Goal: Information Seeking & Learning: Find specific fact

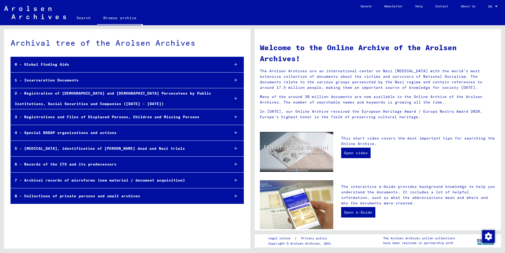
click at [236, 81] on icon at bounding box center [235, 80] width 3 height 4
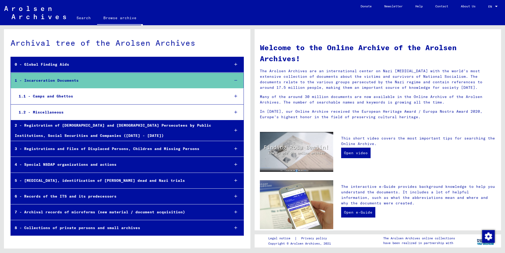
click at [236, 96] on icon at bounding box center [235, 96] width 3 height 4
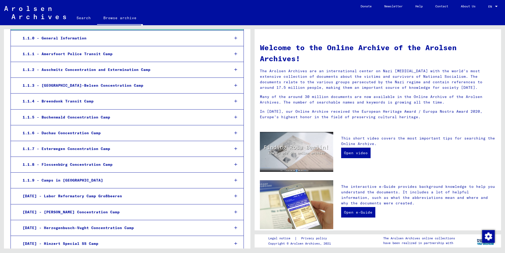
scroll to position [170, 0]
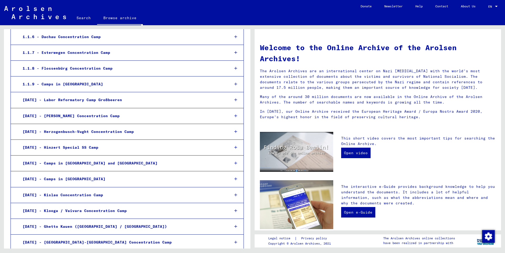
click at [234, 85] on icon at bounding box center [235, 84] width 3 height 4
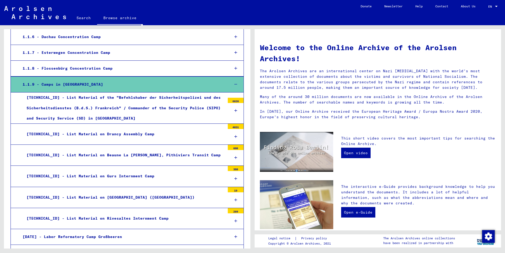
click at [234, 109] on icon at bounding box center [235, 111] width 3 height 4
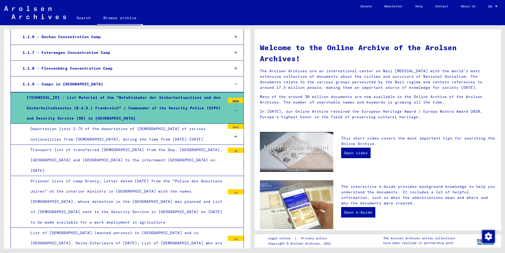
click at [229, 137] on div at bounding box center [236, 137] width 16 height 16
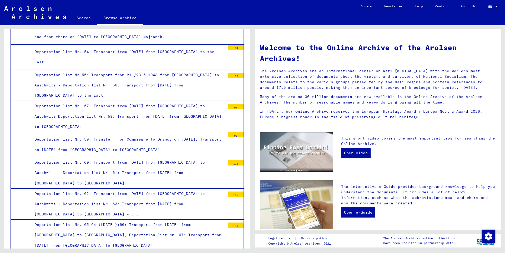
scroll to position [1249, 0]
click at [199, 189] on div "Deportation list Nr. 62: Transport from [DATE] from [GEOGRAPHIC_DATA] to Auschw…" at bounding box center [128, 204] width 195 height 31
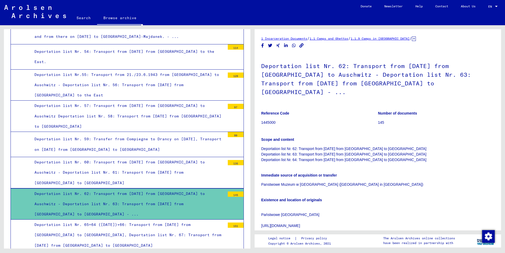
scroll to position [170, 0]
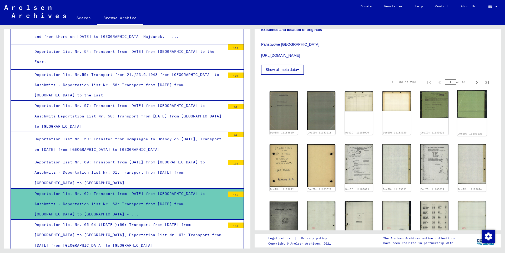
drag, startPoint x: 444, startPoint y: 73, endPoint x: 477, endPoint y: 83, distance: 34.3
click at [456, 79] on input "*" at bounding box center [450, 81] width 11 height 5
type input "*"
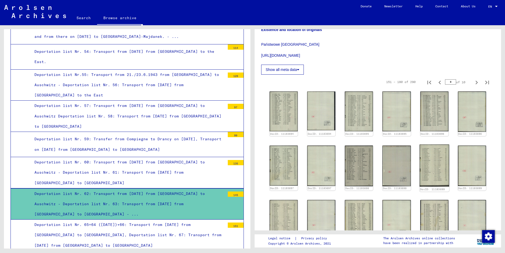
click at [426, 158] on img at bounding box center [434, 166] width 30 height 42
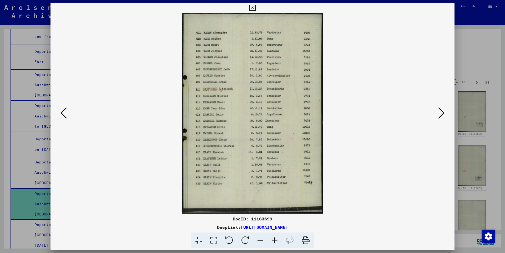
click at [442, 113] on icon at bounding box center [441, 113] width 6 height 13
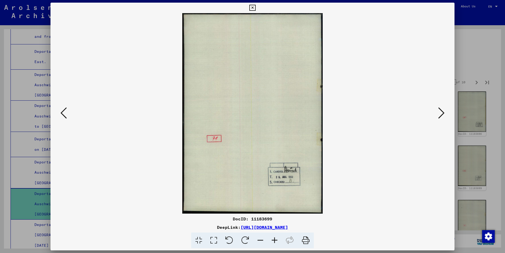
click at [441, 113] on icon at bounding box center [441, 113] width 6 height 13
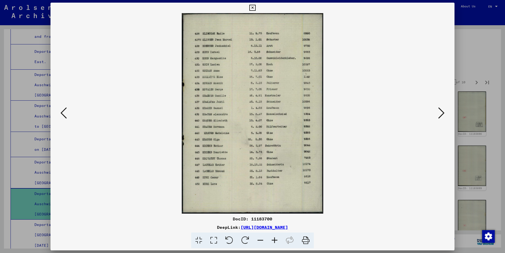
click at [442, 113] on icon at bounding box center [441, 113] width 6 height 13
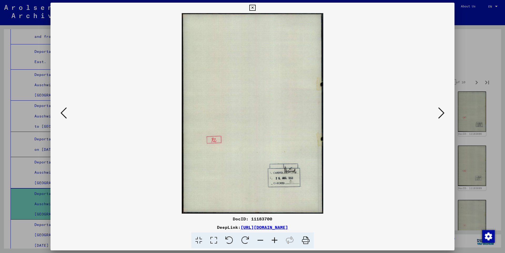
click at [442, 113] on icon at bounding box center [441, 113] width 6 height 13
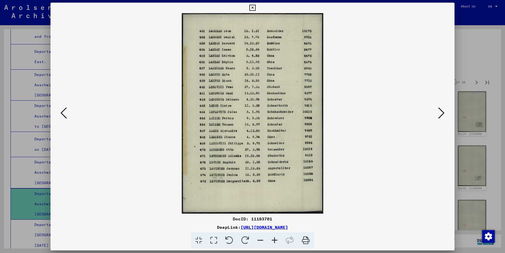
click at [442, 113] on icon at bounding box center [441, 113] width 6 height 13
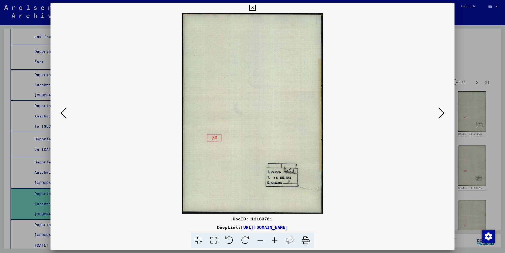
click at [442, 113] on icon at bounding box center [441, 113] width 6 height 13
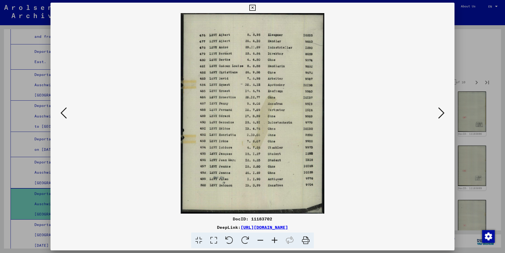
click at [442, 113] on icon at bounding box center [441, 113] width 6 height 13
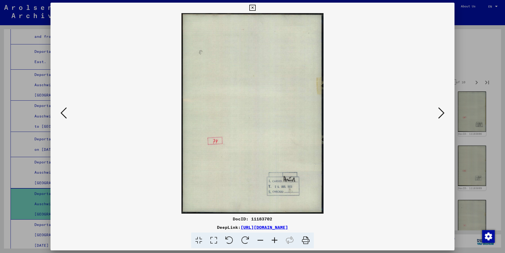
click at [442, 113] on icon at bounding box center [441, 113] width 6 height 13
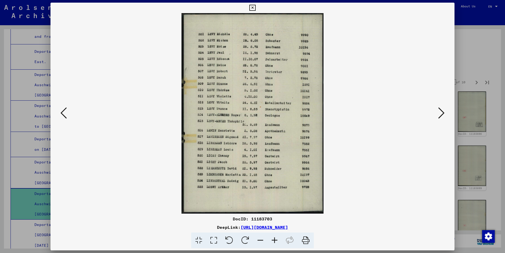
click at [442, 113] on icon at bounding box center [441, 113] width 6 height 13
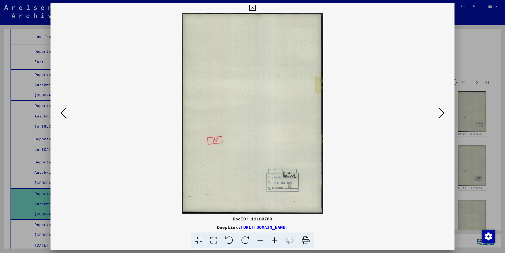
click at [442, 113] on icon at bounding box center [441, 113] width 6 height 13
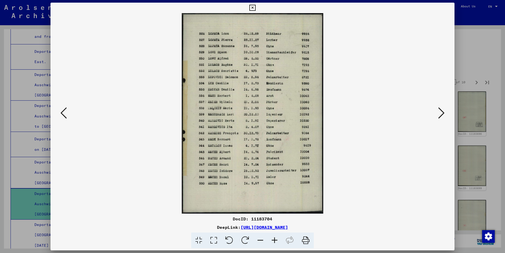
click at [442, 113] on icon at bounding box center [441, 113] width 6 height 13
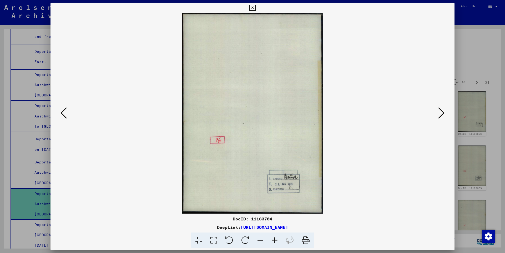
click at [442, 113] on icon at bounding box center [441, 113] width 6 height 13
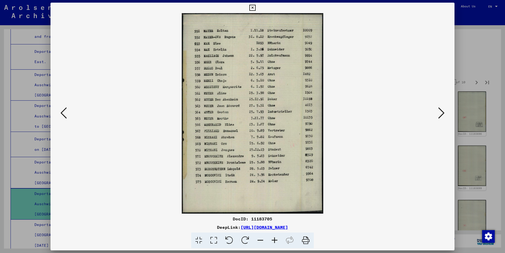
click at [442, 113] on icon at bounding box center [441, 113] width 6 height 13
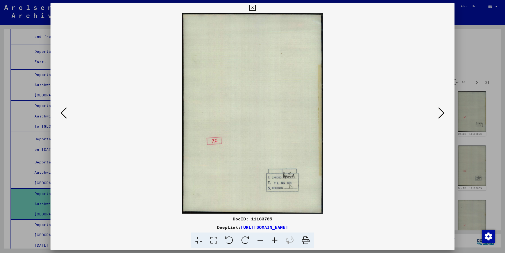
click at [442, 113] on icon at bounding box center [441, 113] width 6 height 13
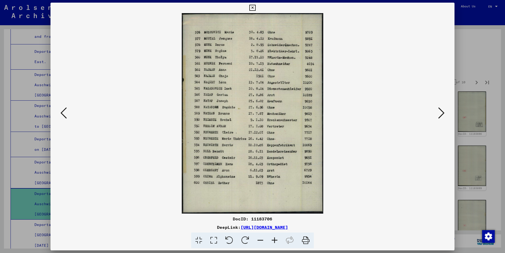
click at [442, 113] on icon at bounding box center [441, 113] width 6 height 13
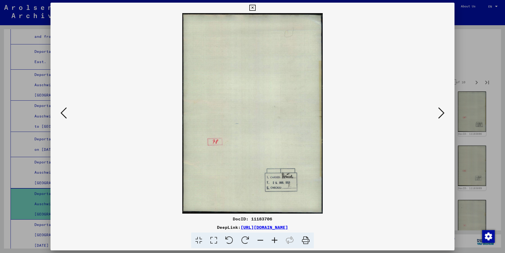
click at [442, 113] on icon at bounding box center [441, 113] width 6 height 13
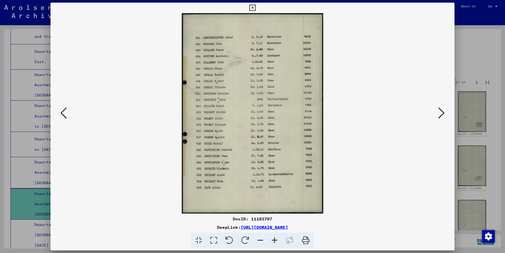
click at [442, 113] on icon at bounding box center [441, 113] width 6 height 13
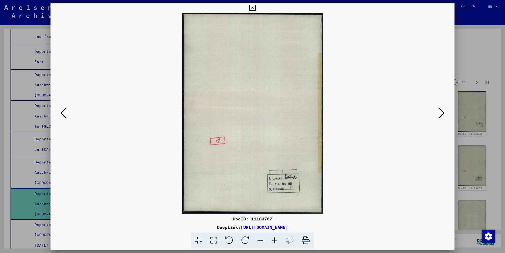
click at [442, 113] on icon at bounding box center [441, 113] width 6 height 13
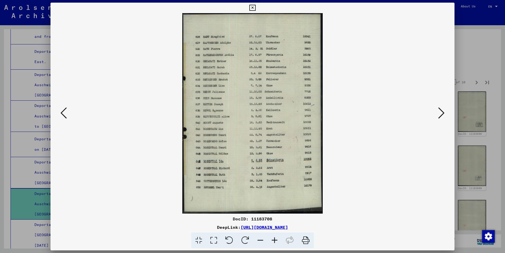
click at [442, 113] on icon at bounding box center [441, 113] width 6 height 13
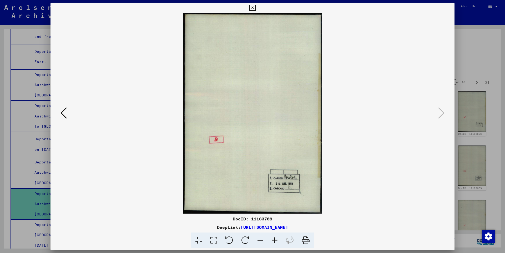
click at [255, 7] on icon at bounding box center [252, 8] width 6 height 6
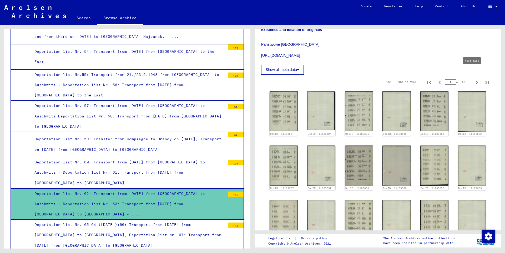
click at [475, 81] on icon "Next page" at bounding box center [476, 83] width 2 height 4
type input "*"
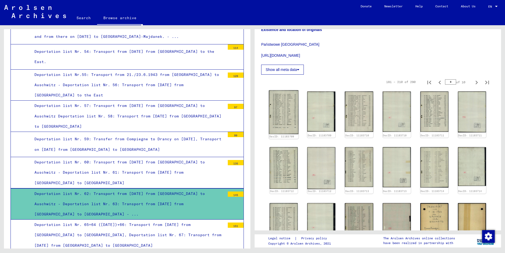
click at [284, 108] on img at bounding box center [284, 112] width 30 height 44
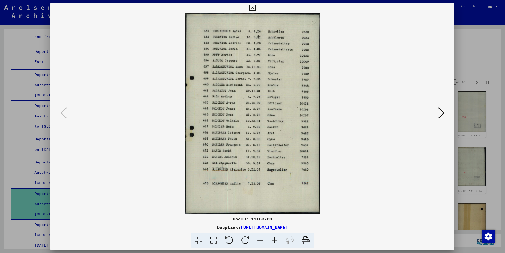
click at [443, 112] on icon at bounding box center [441, 113] width 6 height 13
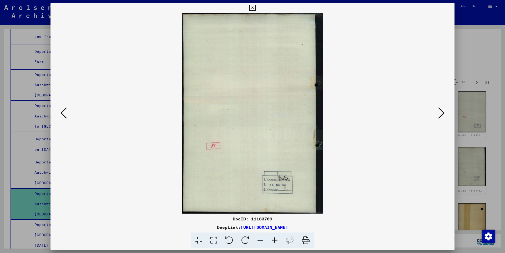
click at [443, 112] on icon at bounding box center [441, 113] width 6 height 13
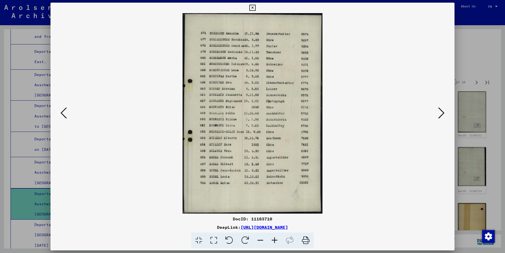
drag, startPoint x: 251, startPoint y: 219, endPoint x: 268, endPoint y: 218, distance: 16.8
click at [272, 218] on div "DocID: 11183710" at bounding box center [252, 219] width 404 height 6
copy div "11183710"
click at [255, 7] on icon at bounding box center [252, 8] width 6 height 6
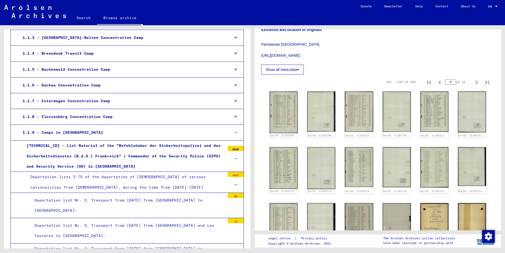
scroll to position [170, 0]
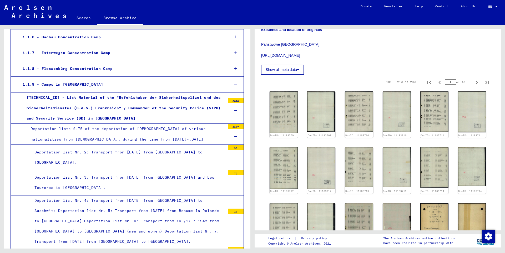
click at [234, 137] on icon at bounding box center [235, 137] width 3 height 4
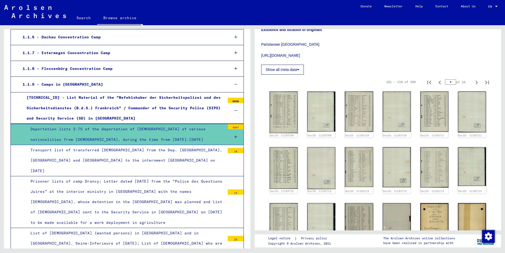
click at [234, 109] on icon at bounding box center [235, 111] width 3 height 4
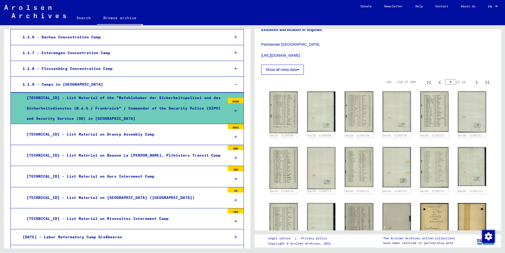
click at [230, 137] on div at bounding box center [236, 137] width 16 height 16
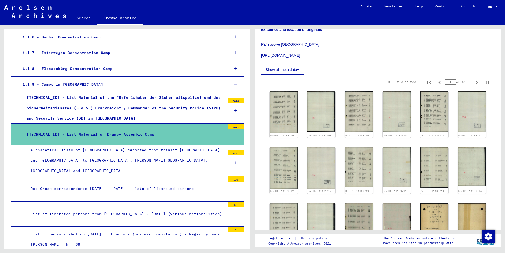
click at [234, 161] on icon at bounding box center [235, 163] width 3 height 4
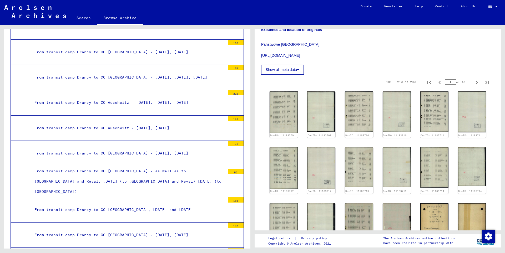
scroll to position [1306, 0]
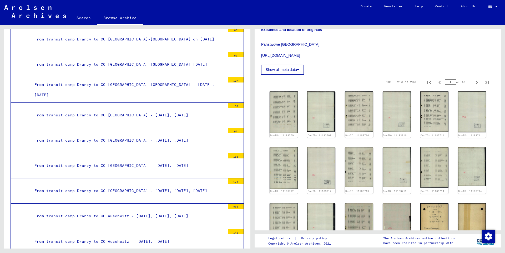
click at [195, 186] on div "From transit camp Drancy to CC [GEOGRAPHIC_DATA] - [DATE], [DATE], [DATE]" at bounding box center [128, 191] width 195 height 10
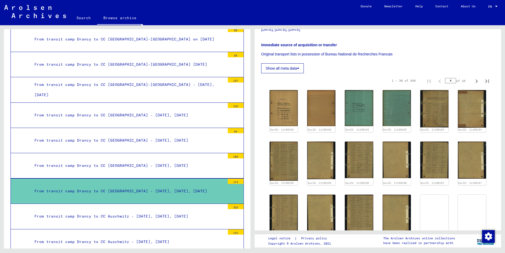
scroll to position [114, 0]
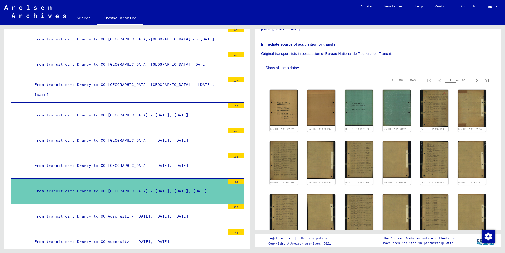
drag, startPoint x: 451, startPoint y: 73, endPoint x: 457, endPoint y: 77, distance: 6.8
click at [455, 78] on input "*" at bounding box center [450, 80] width 11 height 5
type input "*"
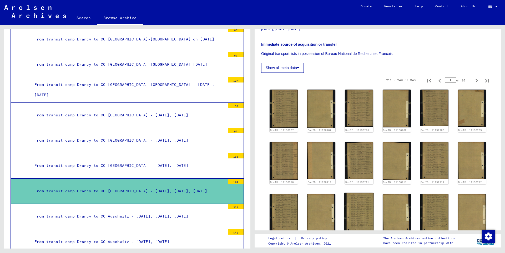
click at [354, 201] on img at bounding box center [359, 212] width 30 height 39
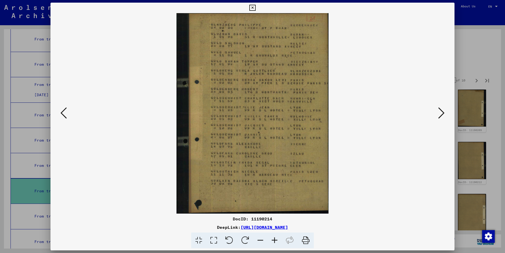
click at [255, 7] on icon at bounding box center [252, 8] width 6 height 6
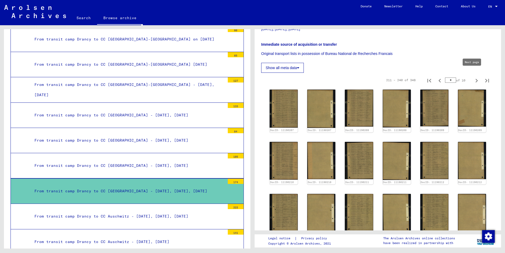
click at [473, 77] on icon "Next page" at bounding box center [476, 80] width 7 height 7
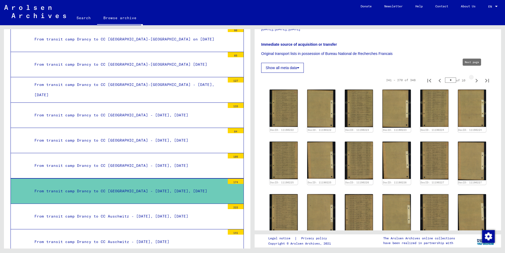
type input "*"
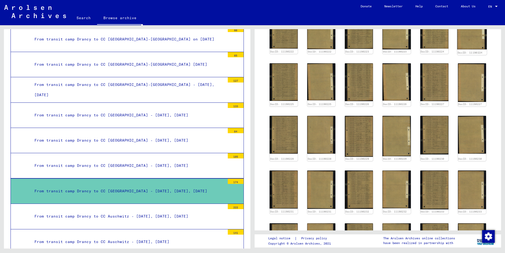
scroll to position [227, 0]
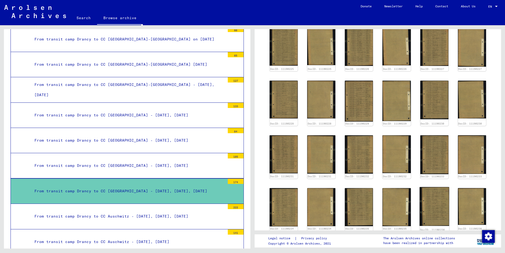
click at [430, 189] on img at bounding box center [434, 206] width 30 height 39
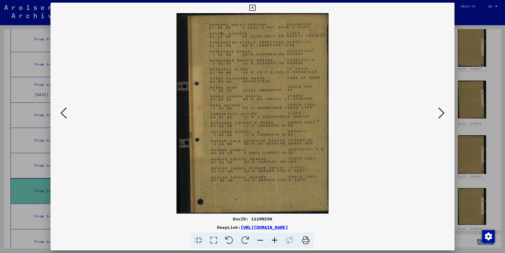
click at [255, 8] on icon at bounding box center [252, 8] width 6 height 6
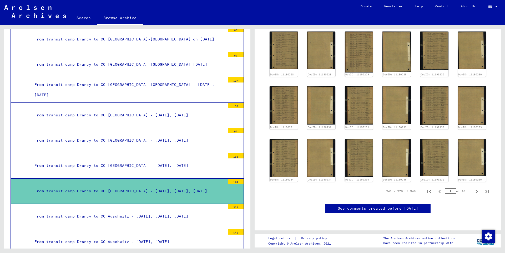
scroll to position [114, 0]
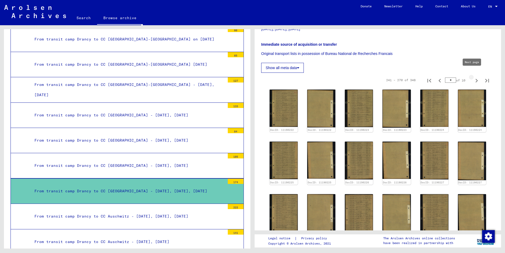
click at [473, 77] on icon "Next page" at bounding box center [476, 80] width 7 height 7
type input "**"
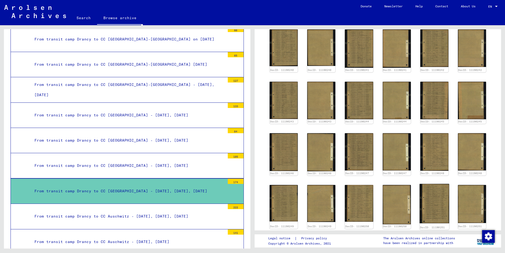
click at [439, 195] on img at bounding box center [434, 203] width 30 height 39
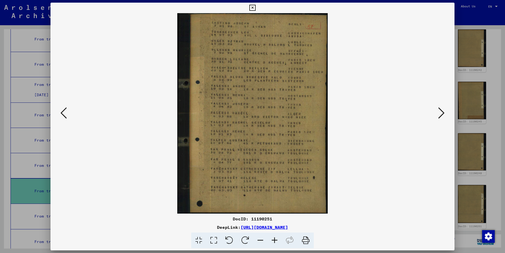
scroll to position [227, 0]
click at [255, 8] on icon at bounding box center [252, 8] width 6 height 6
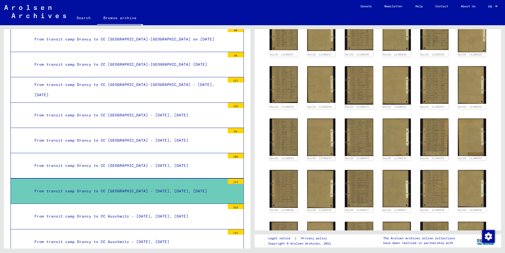
scroll to position [170, 0]
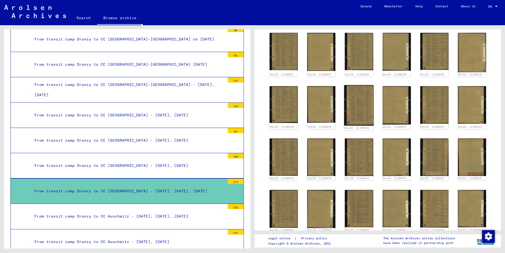
click at [360, 104] on img at bounding box center [359, 105] width 30 height 40
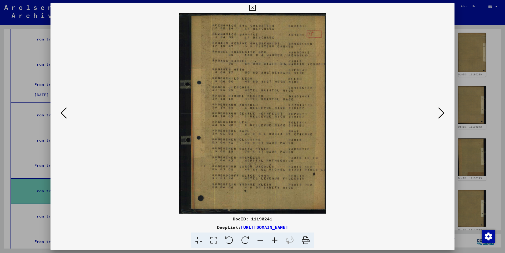
click at [441, 113] on icon at bounding box center [441, 113] width 6 height 13
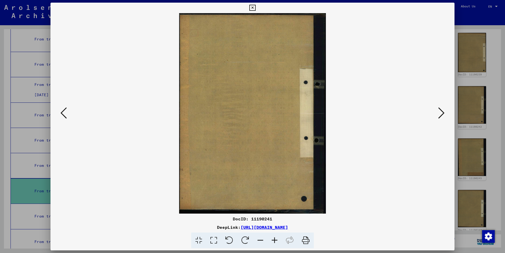
click at [441, 113] on icon at bounding box center [441, 113] width 6 height 13
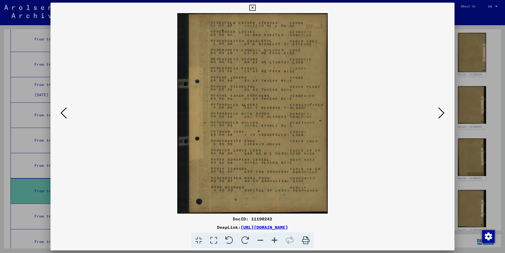
click at [441, 113] on icon at bounding box center [441, 113] width 6 height 13
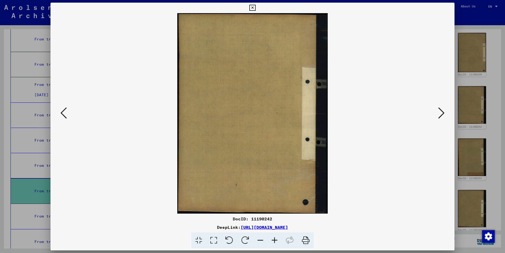
click at [441, 113] on icon at bounding box center [441, 113] width 6 height 13
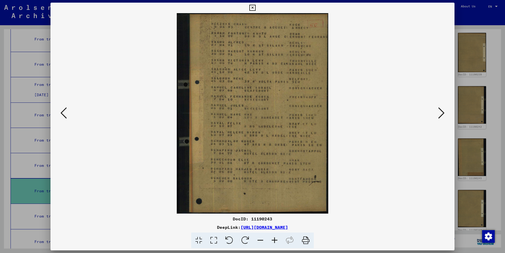
click at [441, 112] on icon at bounding box center [441, 113] width 6 height 13
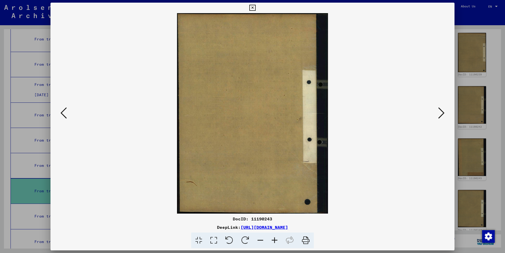
click at [441, 112] on icon at bounding box center [441, 113] width 6 height 13
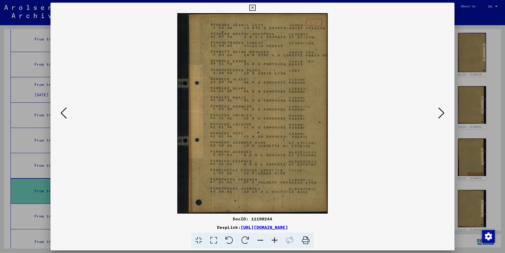
click at [441, 112] on icon at bounding box center [441, 113] width 6 height 13
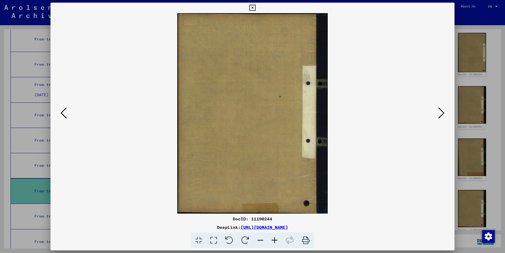
click at [441, 112] on icon at bounding box center [441, 113] width 6 height 13
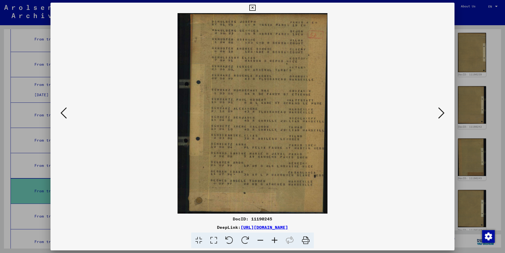
click at [441, 112] on icon at bounding box center [441, 113] width 6 height 13
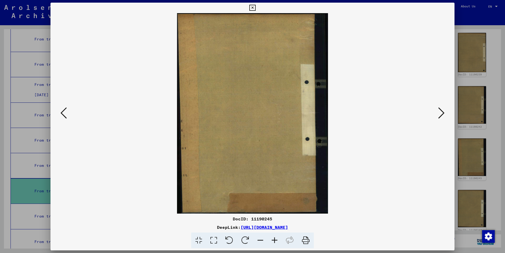
click at [441, 113] on icon at bounding box center [441, 113] width 6 height 13
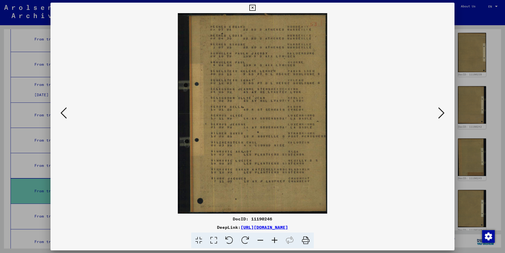
click at [440, 113] on icon at bounding box center [441, 113] width 6 height 13
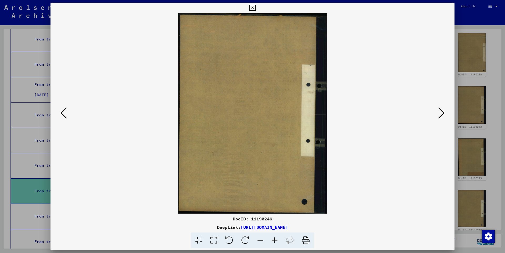
click at [440, 113] on icon at bounding box center [441, 113] width 6 height 13
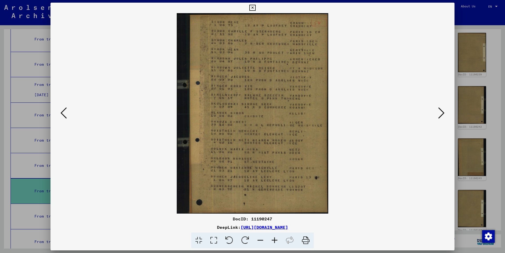
click at [440, 111] on icon at bounding box center [441, 113] width 6 height 13
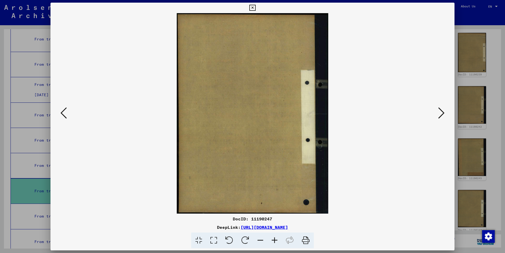
click at [440, 111] on icon at bounding box center [441, 113] width 6 height 13
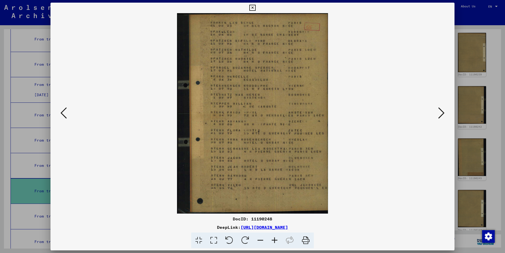
click at [440, 111] on icon at bounding box center [441, 113] width 6 height 13
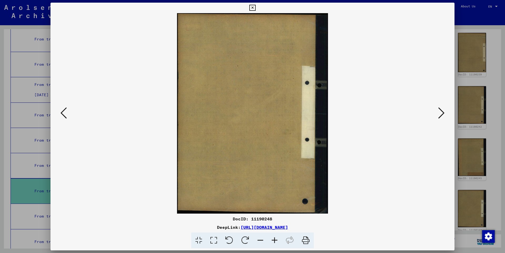
click at [440, 111] on icon at bounding box center [441, 113] width 6 height 13
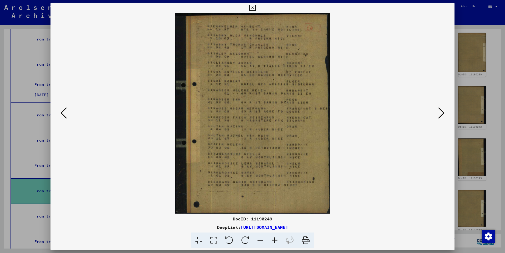
click at [452, 103] on div at bounding box center [252, 113] width 404 height 201
click at [440, 113] on icon at bounding box center [441, 113] width 6 height 13
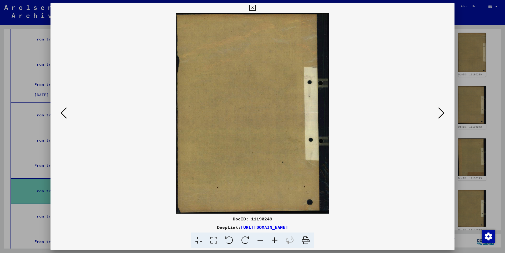
click at [440, 113] on icon at bounding box center [441, 113] width 6 height 13
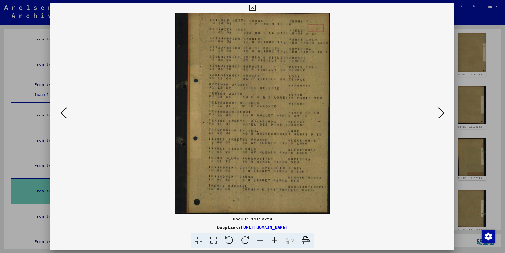
click at [255, 8] on icon at bounding box center [252, 8] width 6 height 6
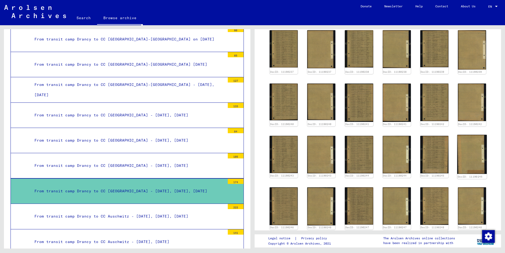
scroll to position [114, 0]
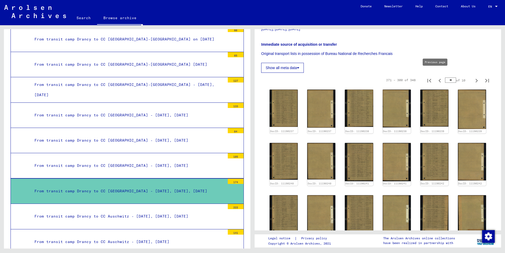
click at [436, 77] on icon "Previous page" at bounding box center [439, 80] width 7 height 7
type input "*"
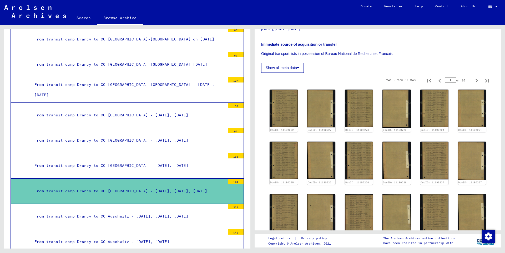
click at [438, 79] on icon "Previous page" at bounding box center [439, 81] width 2 height 4
type input "*"
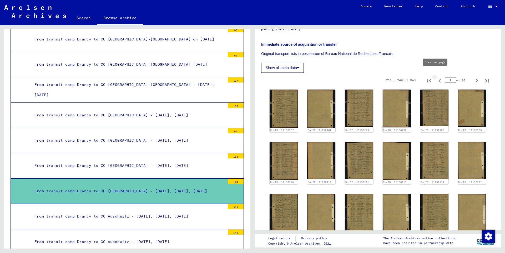
click at [436, 77] on icon "Previous page" at bounding box center [439, 80] width 7 height 7
type input "*"
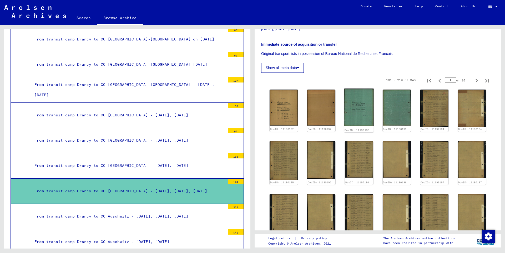
click at [355, 107] on img at bounding box center [359, 108] width 30 height 38
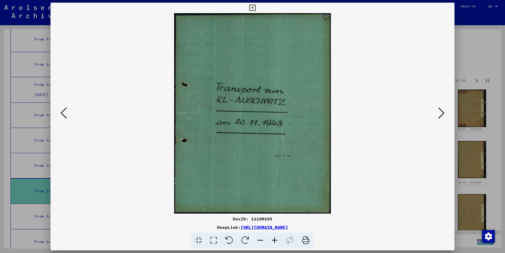
click at [255, 8] on icon at bounding box center [252, 8] width 6 height 6
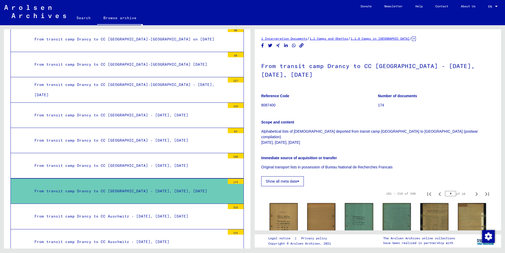
scroll to position [57, 0]
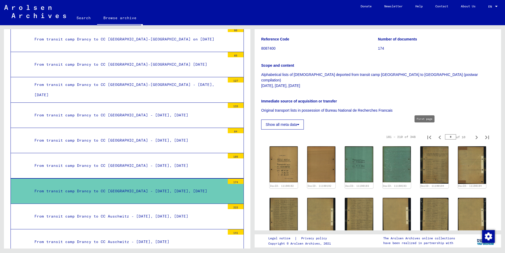
click at [425, 134] on icon "First page" at bounding box center [428, 137] width 7 height 7
type input "*"
click at [354, 158] on img at bounding box center [359, 164] width 30 height 38
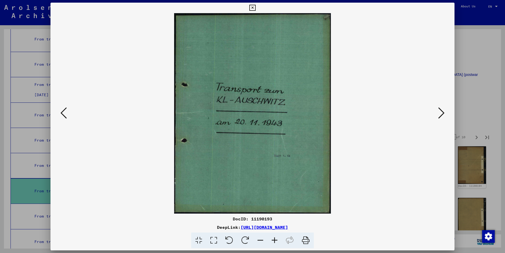
click at [255, 7] on icon at bounding box center [252, 8] width 6 height 6
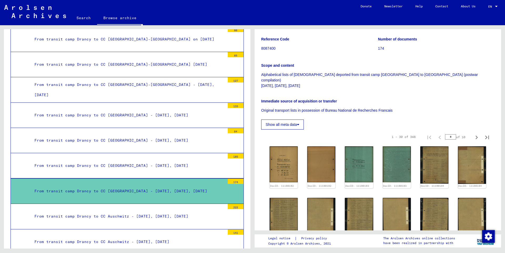
scroll to position [114, 0]
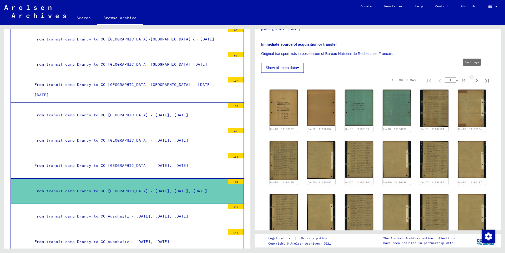
click at [473, 77] on icon "Next page" at bounding box center [476, 80] width 7 height 7
type input "*"
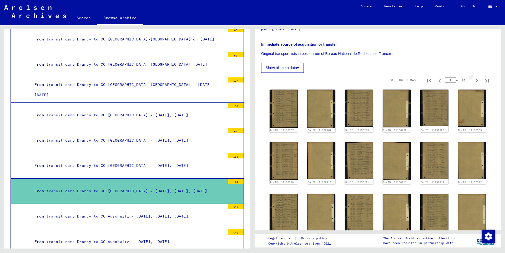
click at [473, 77] on icon "Next page" at bounding box center [476, 80] width 7 height 7
type input "*"
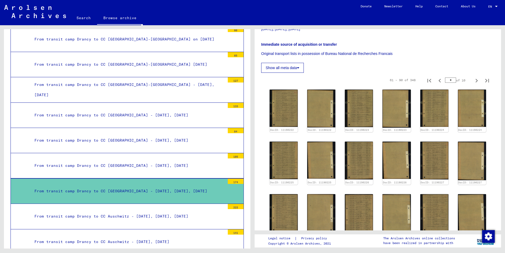
click at [473, 77] on icon "Next page" at bounding box center [476, 80] width 7 height 7
type input "*"
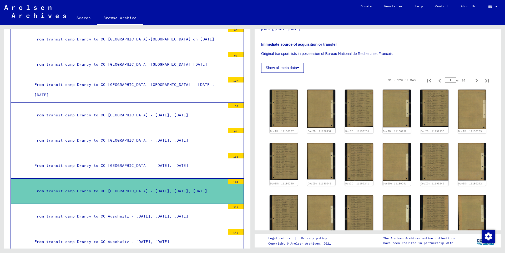
click at [473, 77] on icon "Next page" at bounding box center [476, 80] width 7 height 7
type input "*"
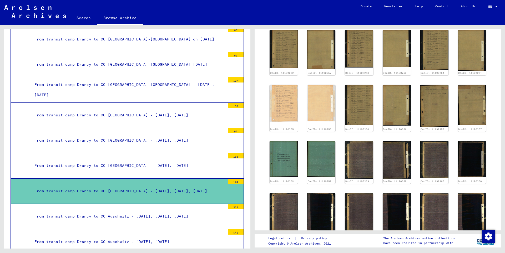
scroll to position [227, 0]
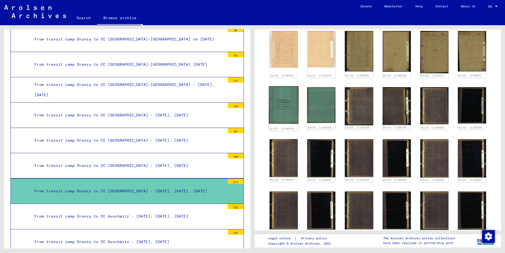
click at [278, 95] on img at bounding box center [284, 105] width 30 height 38
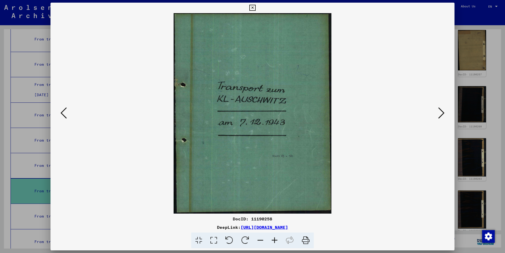
scroll to position [230, 0]
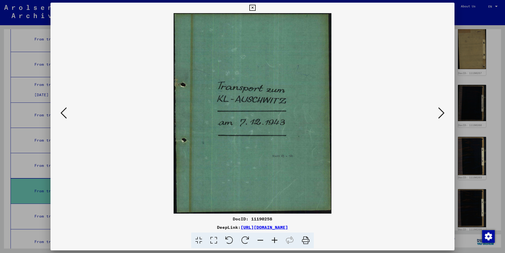
click at [255, 8] on icon at bounding box center [252, 8] width 6 height 6
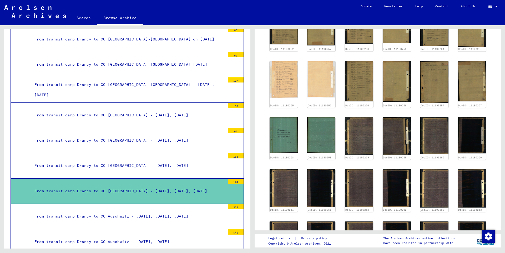
scroll to position [116, 0]
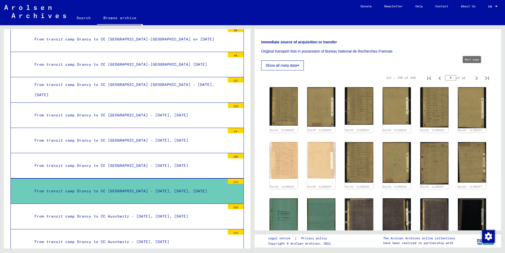
click at [473, 75] on icon "Next page" at bounding box center [476, 78] width 7 height 7
type input "*"
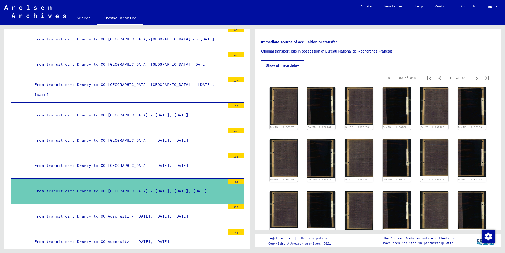
click at [473, 75] on icon "Next page" at bounding box center [476, 78] width 7 height 7
type input "*"
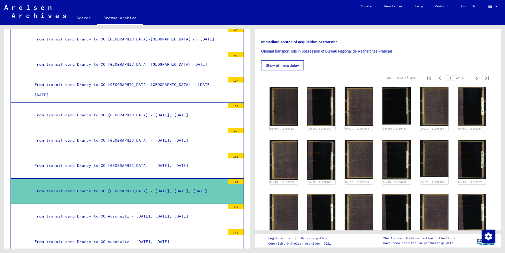
click at [473, 75] on icon "Next page" at bounding box center [476, 78] width 7 height 7
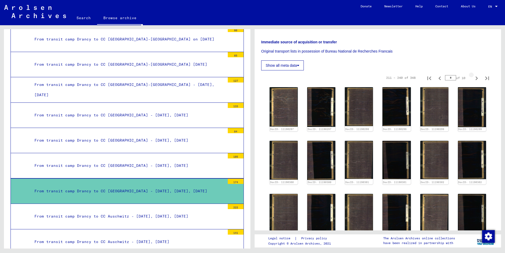
type input "*"
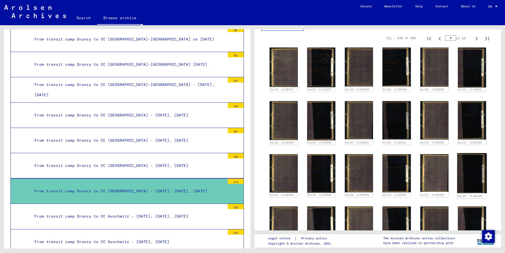
scroll to position [59, 0]
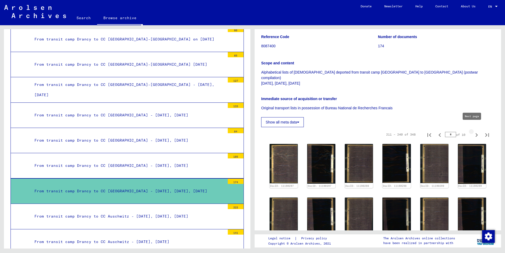
click at [473, 131] on icon "Next page" at bounding box center [476, 134] width 7 height 7
type input "*"
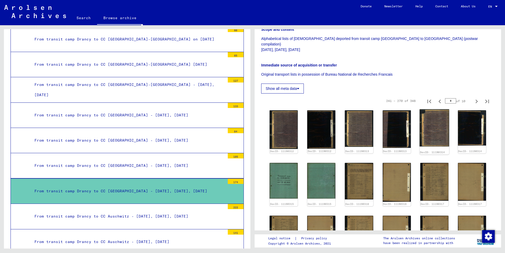
scroll to position [116, 0]
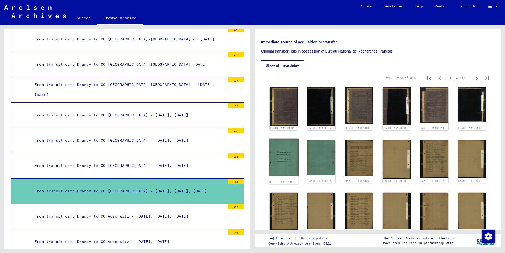
click at [271, 158] on img at bounding box center [284, 158] width 30 height 38
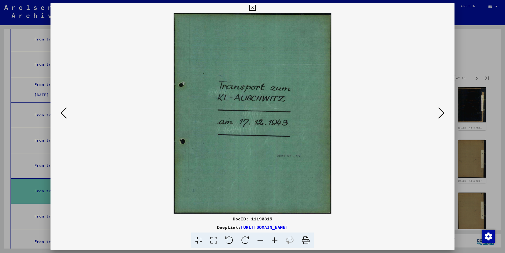
click at [255, 8] on icon at bounding box center [252, 8] width 6 height 6
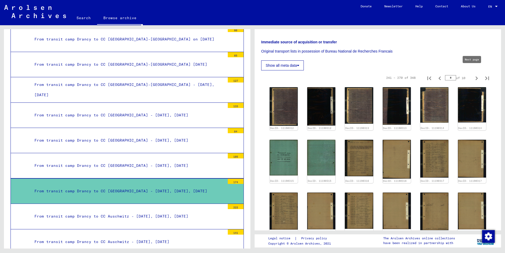
click at [473, 75] on icon "Next page" at bounding box center [476, 78] width 7 height 7
type input "**"
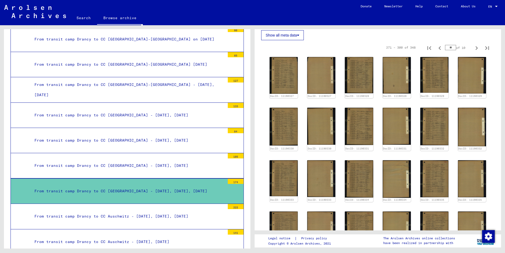
scroll to position [150, 0]
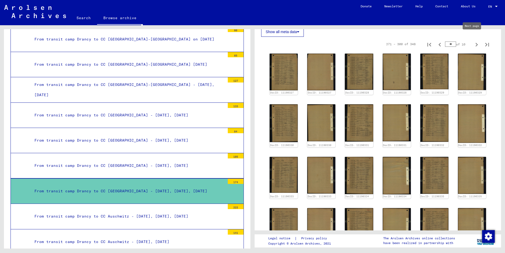
click at [473, 41] on icon "Next page" at bounding box center [476, 44] width 7 height 7
type input "**"
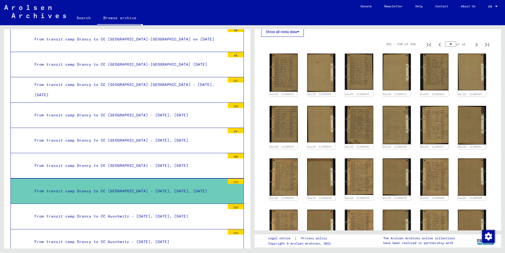
click at [473, 41] on icon "Next page" at bounding box center [476, 44] width 7 height 7
type input "**"
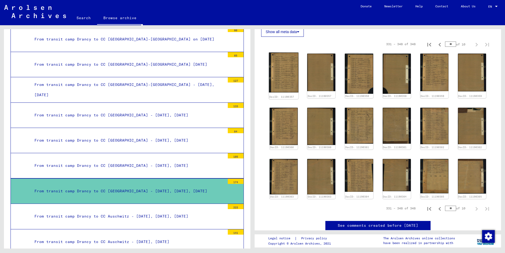
click at [283, 68] on img at bounding box center [284, 73] width 30 height 40
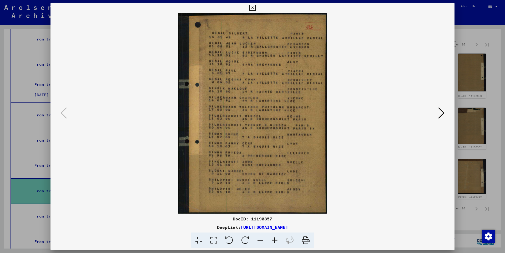
drag, startPoint x: 251, startPoint y: 219, endPoint x: 271, endPoint y: 219, distance: 20.0
click at [271, 219] on div "DocID: 11190357" at bounding box center [252, 219] width 404 height 6
copy div "11190357"
click at [255, 9] on icon at bounding box center [252, 8] width 6 height 6
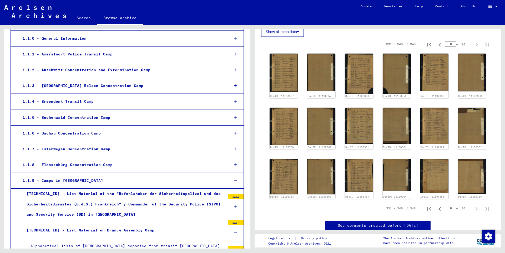
scroll to position [227, 0]
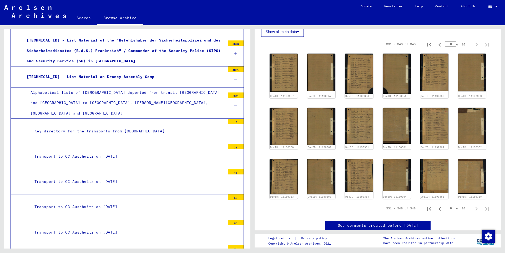
click at [234, 104] on icon at bounding box center [235, 106] width 3 height 4
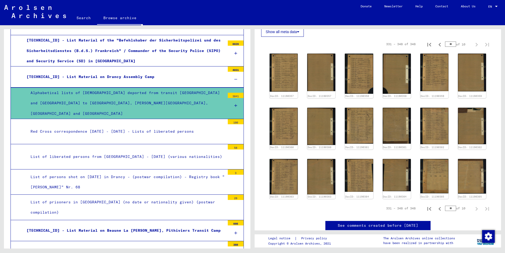
click at [234, 80] on icon at bounding box center [235, 80] width 3 height 4
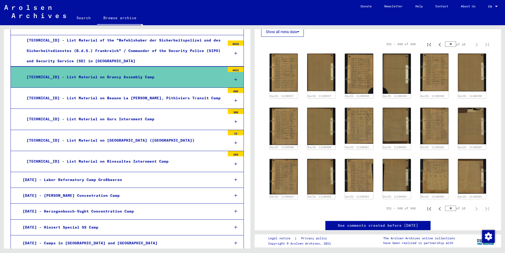
scroll to position [170, 0]
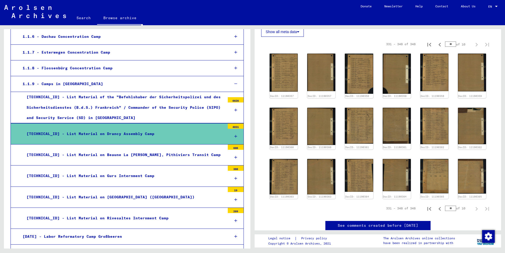
click at [234, 86] on icon at bounding box center [235, 84] width 3 height 4
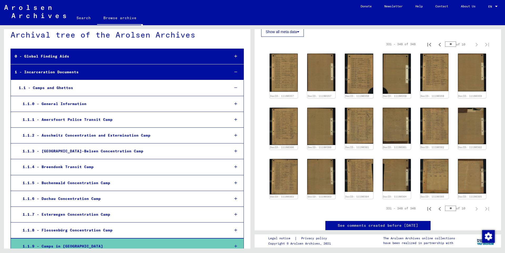
scroll to position [0, 0]
